Goal: Transaction & Acquisition: Purchase product/service

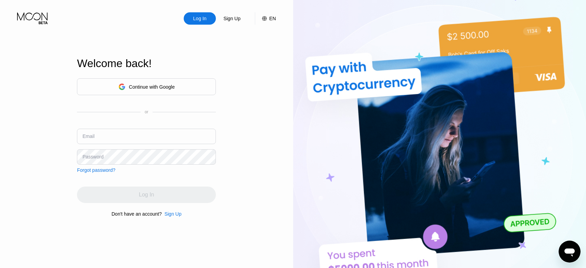
click at [151, 128] on div "Continue with Google or Email Password Forgot password?" at bounding box center [146, 125] width 139 height 94
click at [152, 132] on input "text" at bounding box center [146, 136] width 139 height 15
click at [152, 134] on input "text" at bounding box center [146, 136] width 139 height 15
click at [144, 139] on input "text" at bounding box center [146, 136] width 139 height 15
click at [173, 84] on div "Continue with Google" at bounding box center [152, 86] width 46 height 5
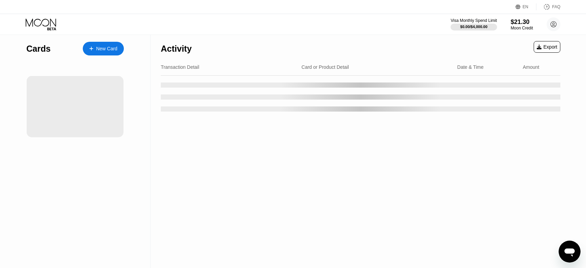
click at [366, 3] on div "EN Language Select an item Save FAQ" at bounding box center [293, 7] width 586 height 14
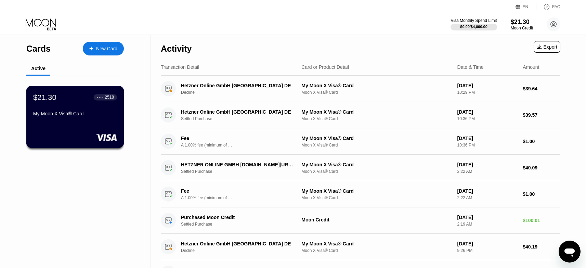
click at [88, 113] on div "$21.30 ● ● ● ● 2518 My Moon X Visa® Card" at bounding box center [75, 106] width 84 height 26
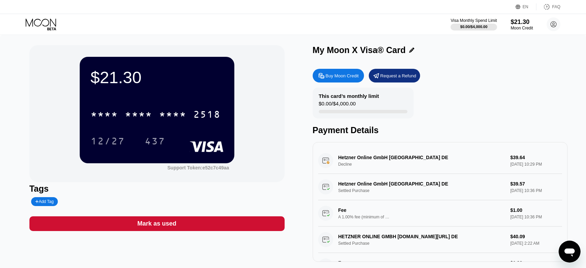
click at [347, 76] on div "Buy Moon Credit" at bounding box center [342, 76] width 33 height 6
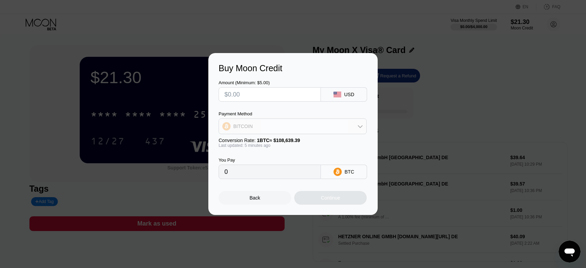
click at [274, 126] on div "BITCOIN" at bounding box center [293, 126] width 148 height 14
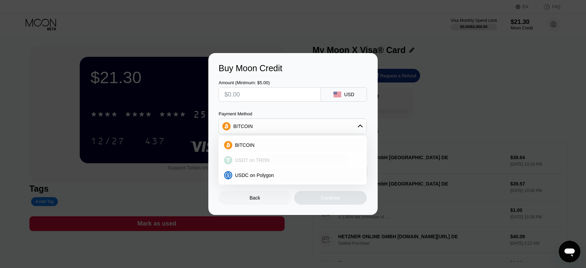
click at [265, 161] on span "USDT on TRON" at bounding box center [252, 159] width 35 height 5
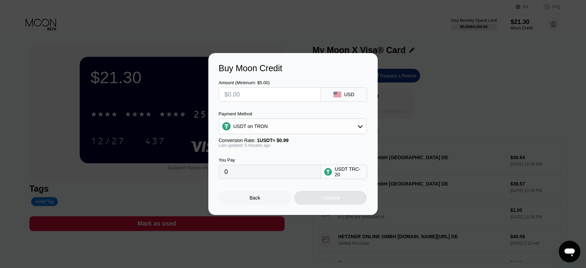
type input "0.00"
click at [252, 94] on input "text" at bounding box center [270, 95] width 91 height 14
click at [264, 94] on input "text" at bounding box center [270, 95] width 91 height 14
type input "$120"
type input "121.21"
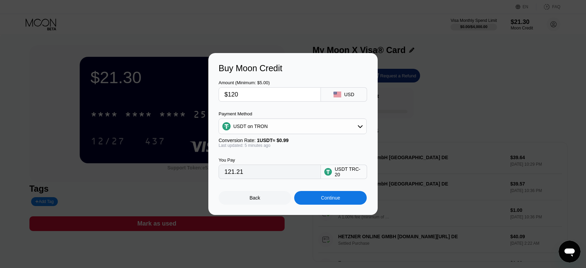
click at [238, 92] on input "$120" at bounding box center [270, 95] width 91 height 14
click at [329, 205] on div "Continue" at bounding box center [330, 198] width 73 height 14
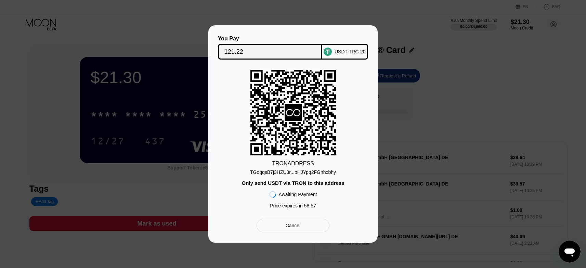
click at [316, 175] on div "TGoqqsB7j3HZU3r...bHJYpq2FGhhxbhy" at bounding box center [293, 171] width 86 height 5
